Goal: Use online tool/utility: Utilize a website feature to perform a specific function

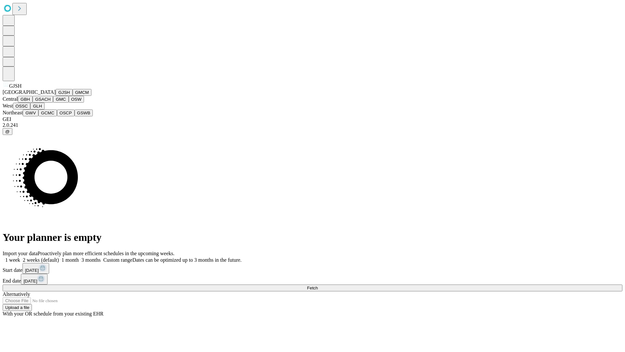
click at [56, 96] on button "GJSH" at bounding box center [64, 92] width 17 height 7
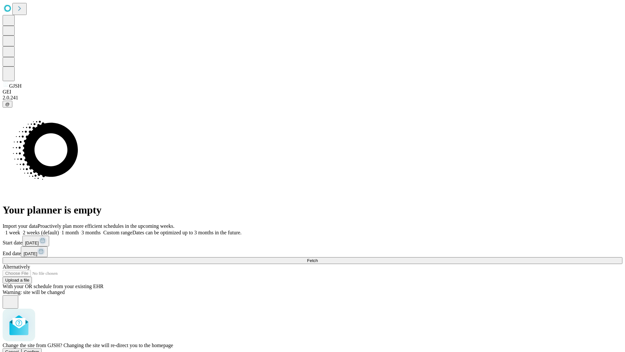
click at [39, 349] on span "Confirm" at bounding box center [31, 351] width 15 height 5
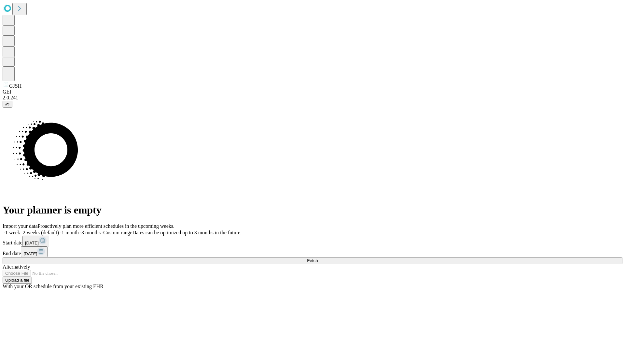
click at [59, 230] on label "2 weeks (default)" at bounding box center [39, 233] width 39 height 6
click at [318, 258] on span "Fetch" at bounding box center [312, 260] width 11 height 5
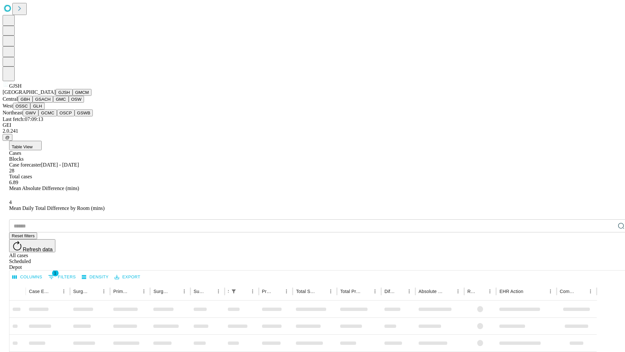
click at [73, 96] on button "GMCM" at bounding box center [82, 92] width 19 height 7
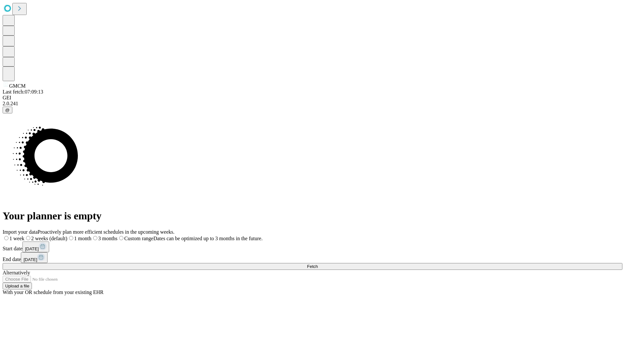
click at [67, 236] on label "2 weeks (default)" at bounding box center [45, 239] width 43 height 6
click at [318, 264] on span "Fetch" at bounding box center [312, 266] width 11 height 5
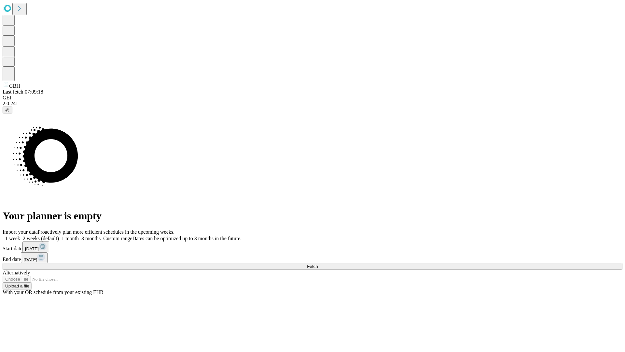
click at [59, 236] on label "2 weeks (default)" at bounding box center [39, 239] width 39 height 6
click at [318, 264] on span "Fetch" at bounding box center [312, 266] width 11 height 5
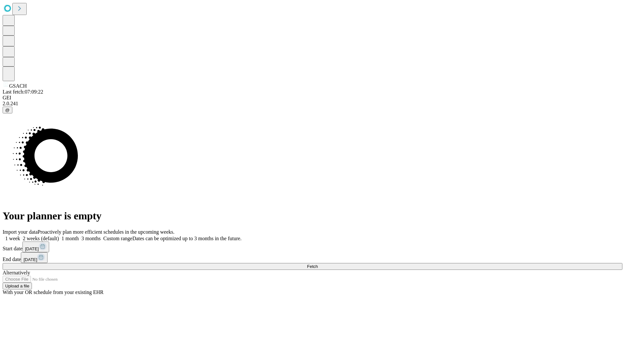
click at [59, 236] on label "2 weeks (default)" at bounding box center [39, 239] width 39 height 6
click at [318, 264] on span "Fetch" at bounding box center [312, 266] width 11 height 5
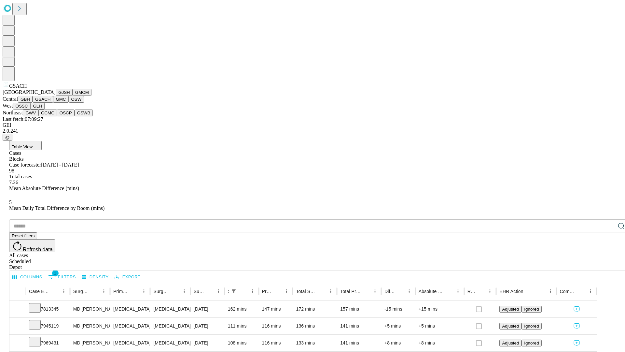
click at [53, 103] on button "GMC" at bounding box center [60, 99] width 15 height 7
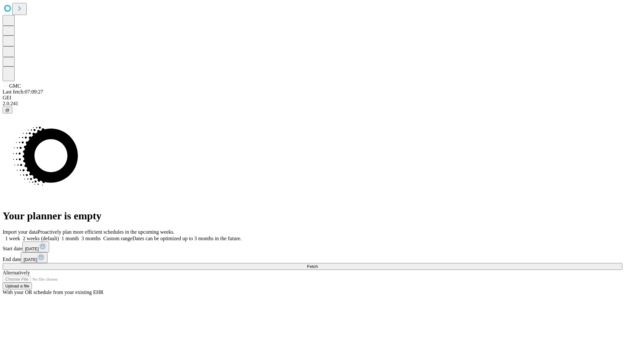
click at [318, 264] on span "Fetch" at bounding box center [312, 266] width 11 height 5
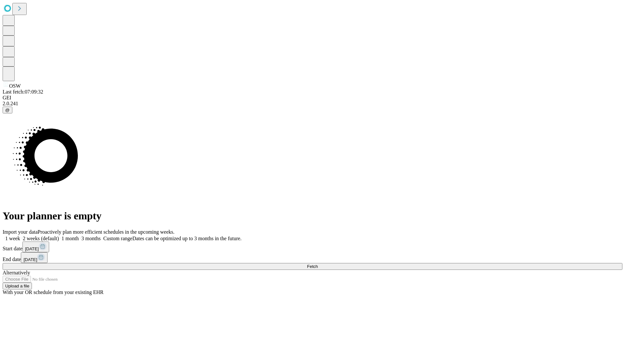
click at [318, 264] on span "Fetch" at bounding box center [312, 266] width 11 height 5
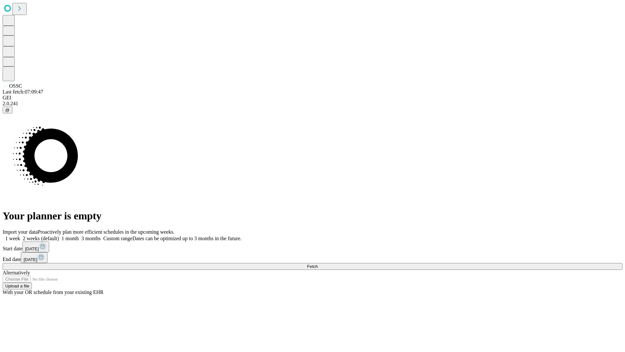
click at [318, 264] on span "Fetch" at bounding box center [312, 266] width 11 height 5
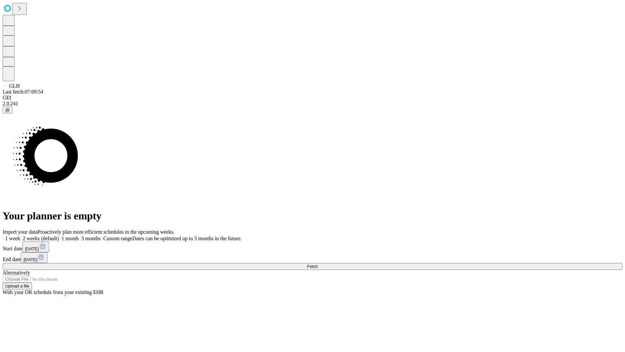
click at [59, 236] on label "2 weeks (default)" at bounding box center [39, 239] width 39 height 6
click at [318, 264] on span "Fetch" at bounding box center [312, 266] width 11 height 5
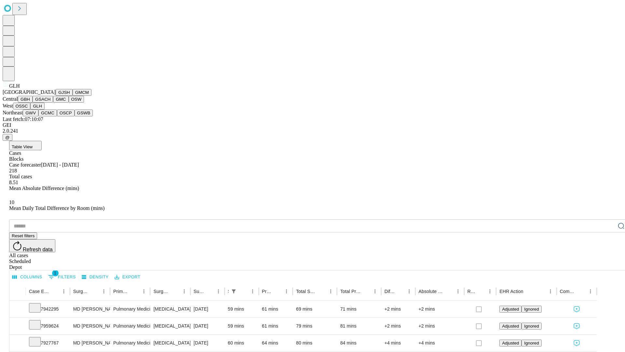
click at [38, 116] on button "GWV" at bounding box center [31, 112] width 16 height 7
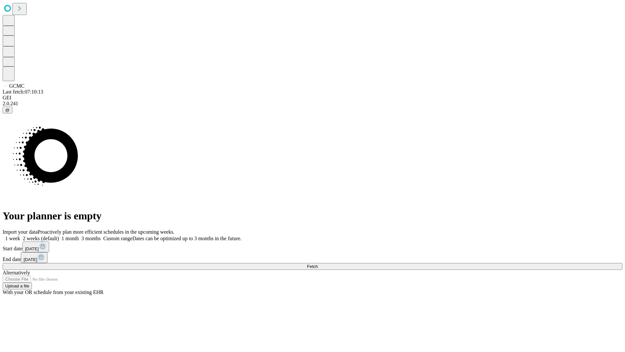
click at [59, 236] on label "2 weeks (default)" at bounding box center [39, 239] width 39 height 6
click at [318, 264] on span "Fetch" at bounding box center [312, 266] width 11 height 5
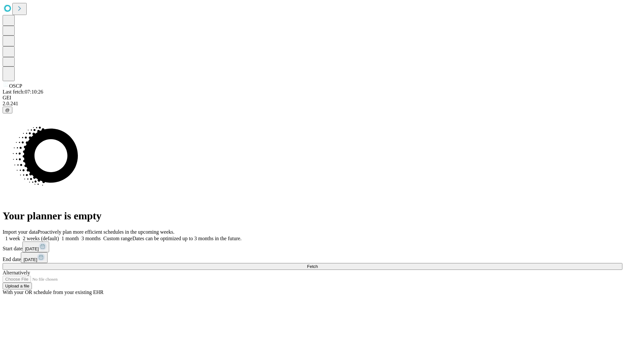
click at [59, 236] on label "2 weeks (default)" at bounding box center [39, 239] width 39 height 6
click at [318, 264] on span "Fetch" at bounding box center [312, 266] width 11 height 5
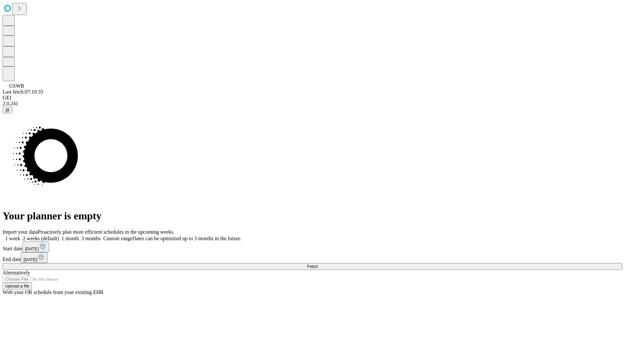
click at [59, 236] on label "2 weeks (default)" at bounding box center [39, 239] width 39 height 6
click at [318, 264] on span "Fetch" at bounding box center [312, 266] width 11 height 5
